Goal: Use online tool/utility: Use online tool/utility

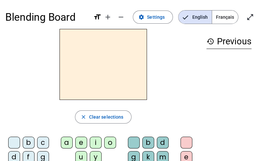
click at [228, 14] on span "Français" at bounding box center [225, 17] width 26 height 13
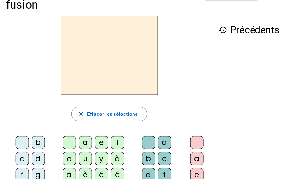
scroll to position [66, 0]
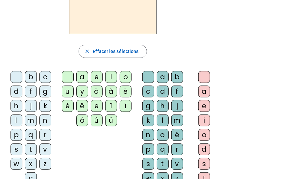
drag, startPoint x: 255, startPoint y: 0, endPoint x: 6, endPoint y: 47, distance: 253.6
click at [6, 47] on div "Tableau de fusion format_size add remove settings Paramètres English Français o…" at bounding box center [145, 140] width 291 height 412
click at [17, 122] on div "l" at bounding box center [17, 121] width 12 height 12
click at [81, 76] on div "a" at bounding box center [82, 77] width 12 height 12
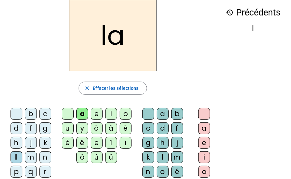
click at [30, 144] on div "j" at bounding box center [31, 143] width 12 height 12
click at [31, 114] on div "b" at bounding box center [31, 114] width 12 height 12
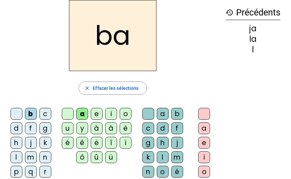
scroll to position [0, 0]
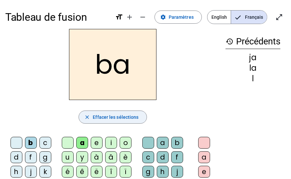
click at [112, 119] on span "Effacer les sélections" at bounding box center [116, 117] width 46 height 8
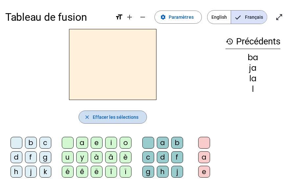
click at [113, 119] on span "Effacer les sélections" at bounding box center [116, 117] width 46 height 8
